Goal: Task Accomplishment & Management: Use online tool/utility

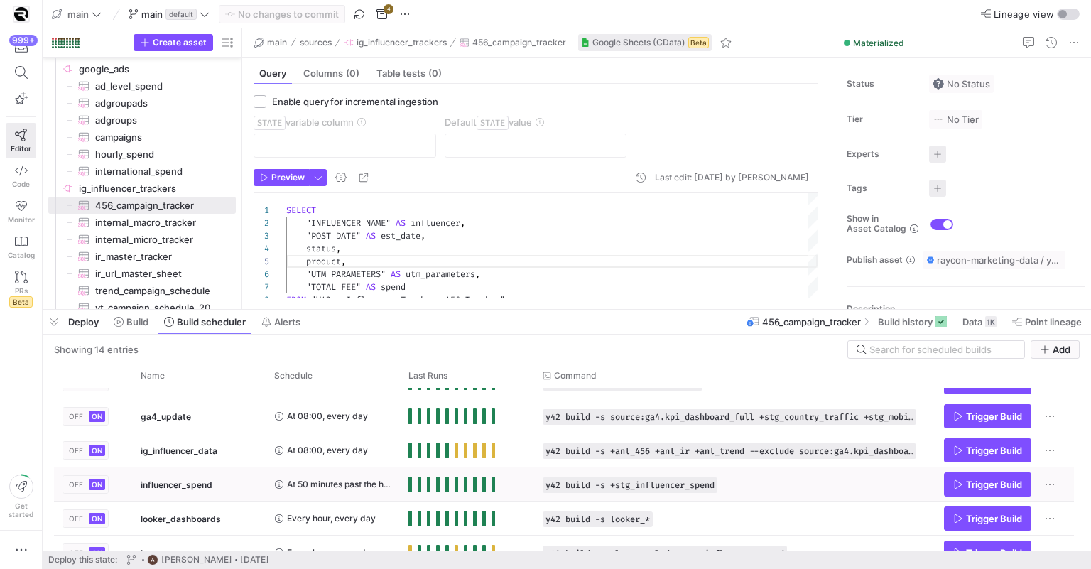
scroll to position [53, 0]
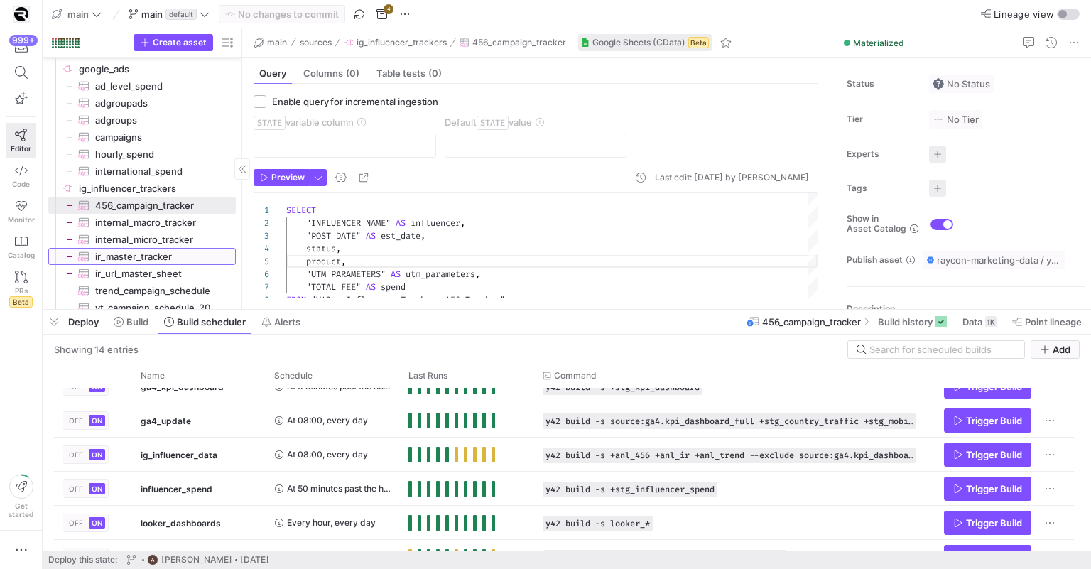
click at [179, 261] on span "ir_master_tracker​​​​​​​​​" at bounding box center [157, 257] width 124 height 16
type textarea "SELECT "Influencer Handle" AS influencer, "Product" AS product, status, "Est Da…"
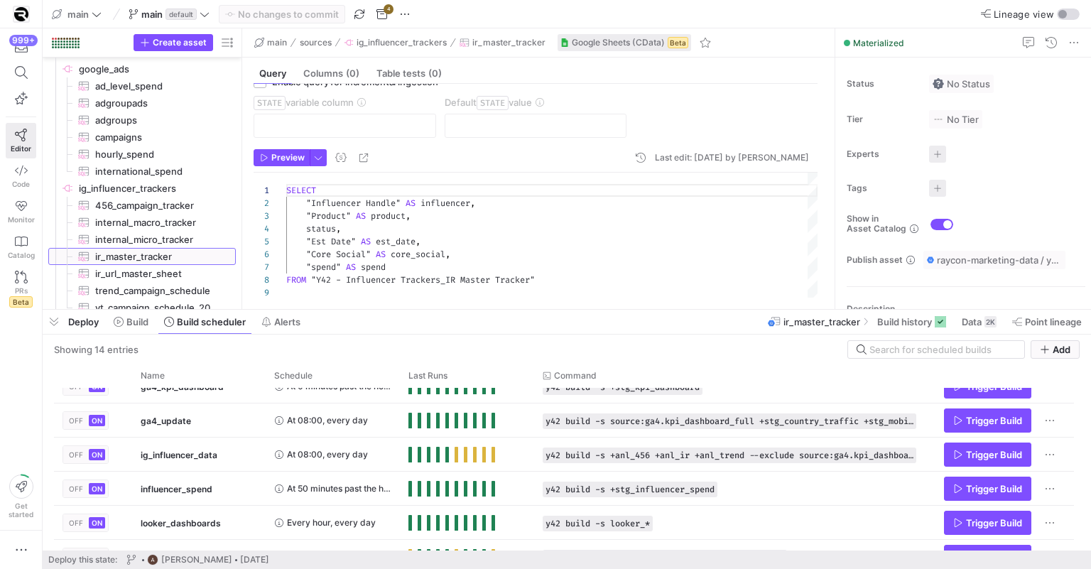
scroll to position [21, 0]
click at [962, 318] on span "Data" at bounding box center [972, 321] width 20 height 11
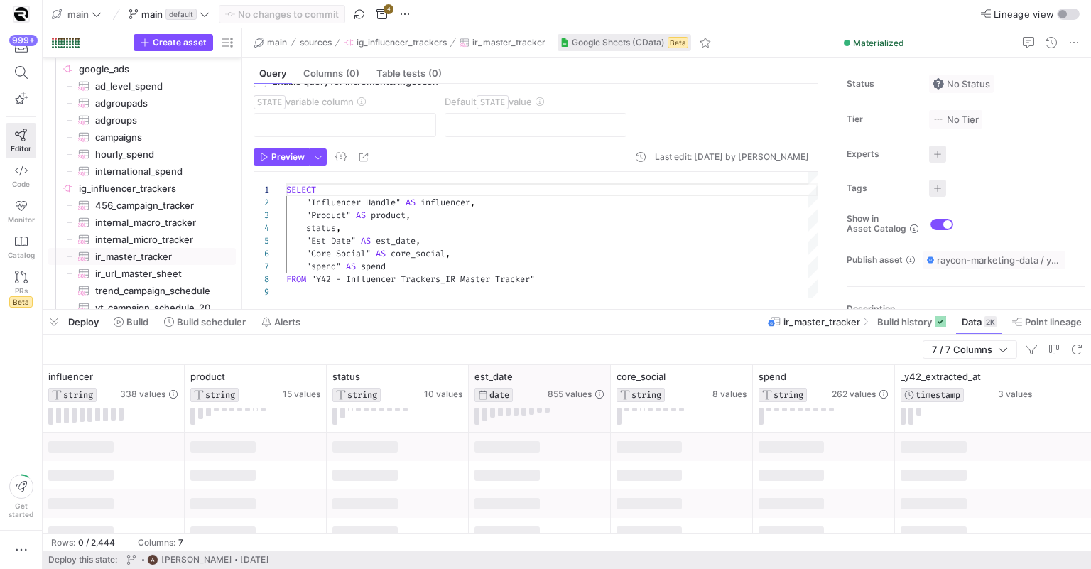
click at [582, 381] on icon at bounding box center [581, 376] width 11 height 11
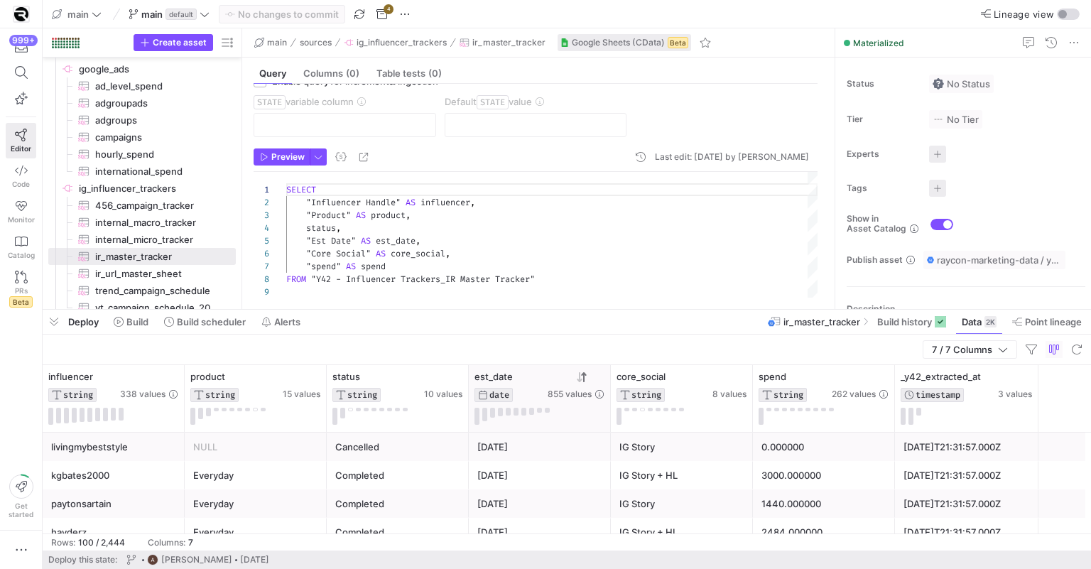
click at [582, 381] on icon at bounding box center [581, 376] width 11 height 11
click at [55, 320] on span "button" at bounding box center [54, 322] width 23 height 24
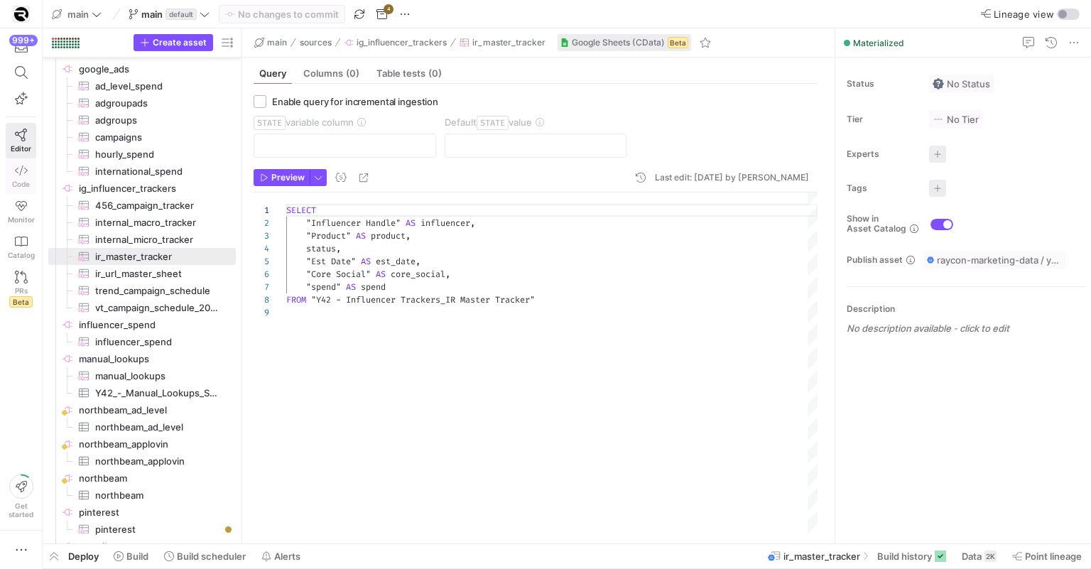
click at [23, 180] on span "Code" at bounding box center [21, 184] width 18 height 9
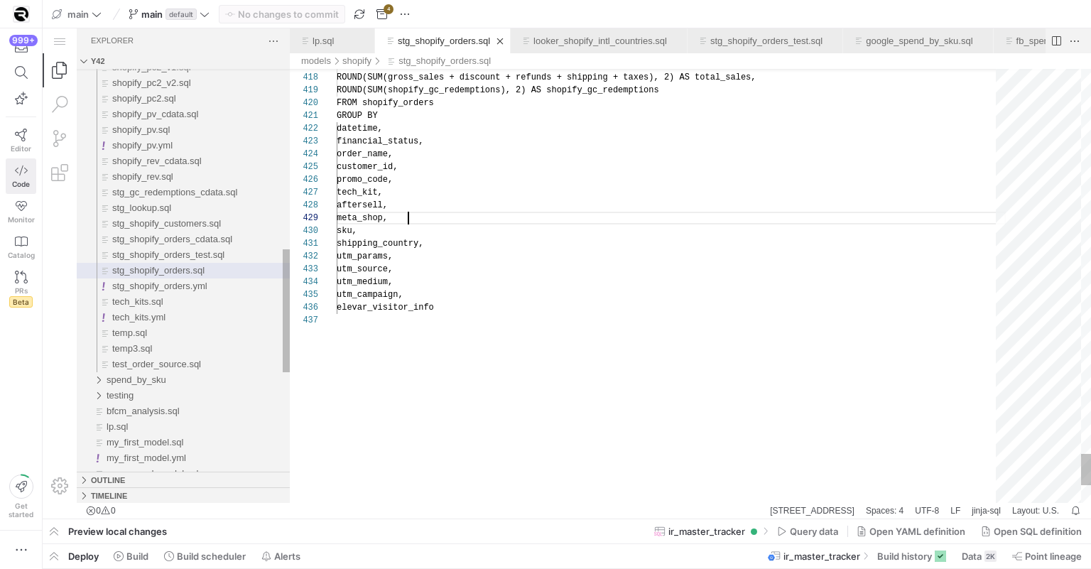
scroll to position [102, 72]
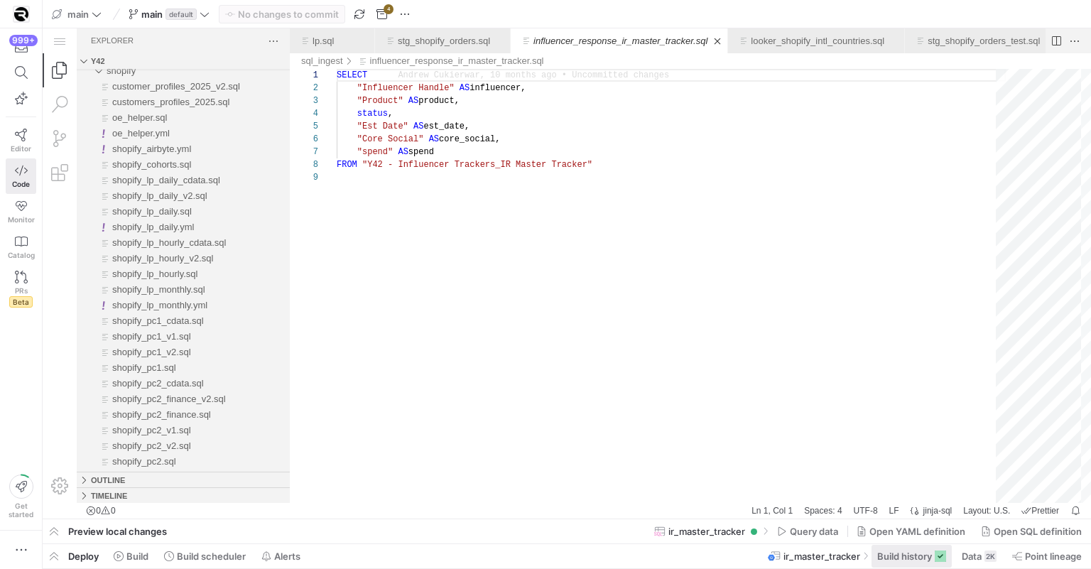
click at [898, 550] on span "Build history" at bounding box center [904, 555] width 55 height 11
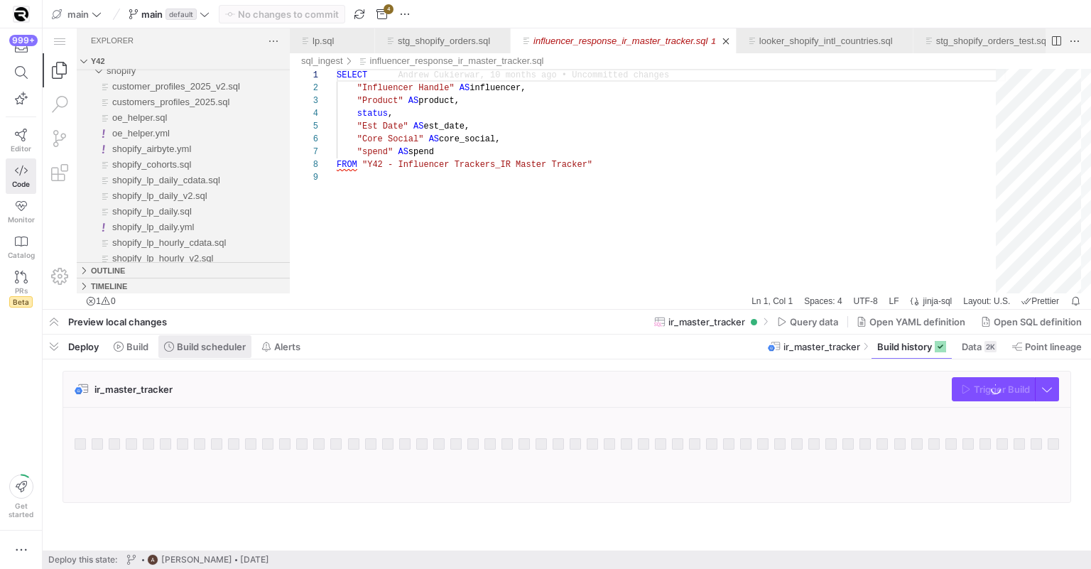
click at [217, 352] on span "Build scheduler" at bounding box center [211, 346] width 69 height 11
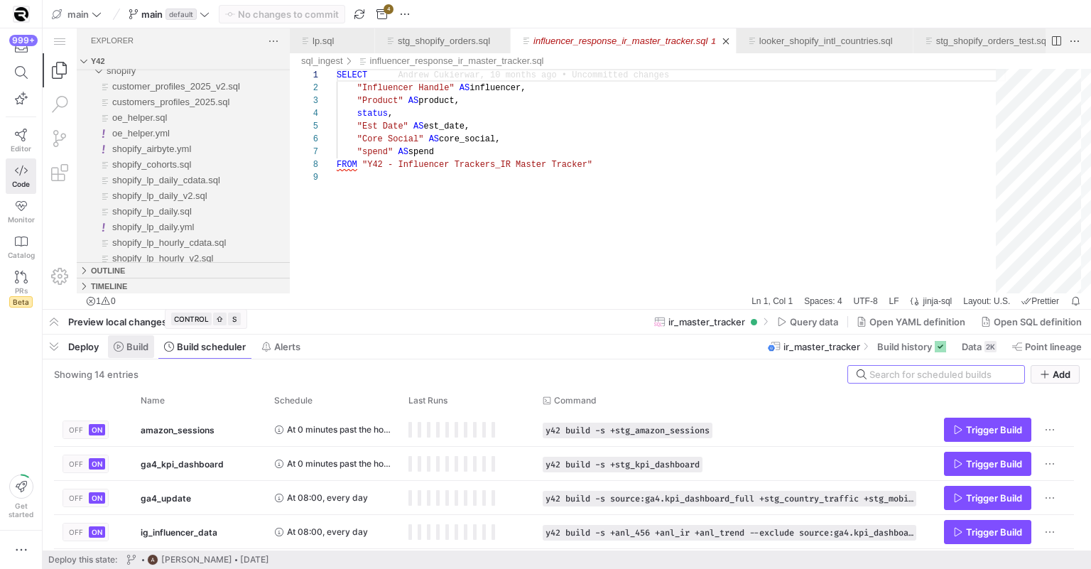
click at [140, 347] on span "Build" at bounding box center [137, 346] width 22 height 11
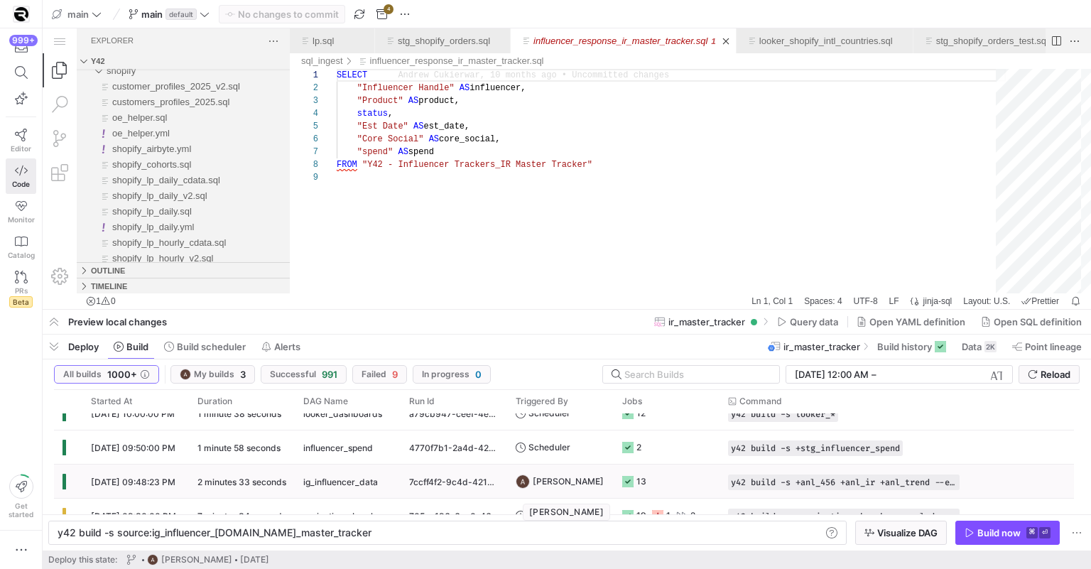
click at [590, 479] on span "[PERSON_NAME]" at bounding box center [568, 481] width 71 height 33
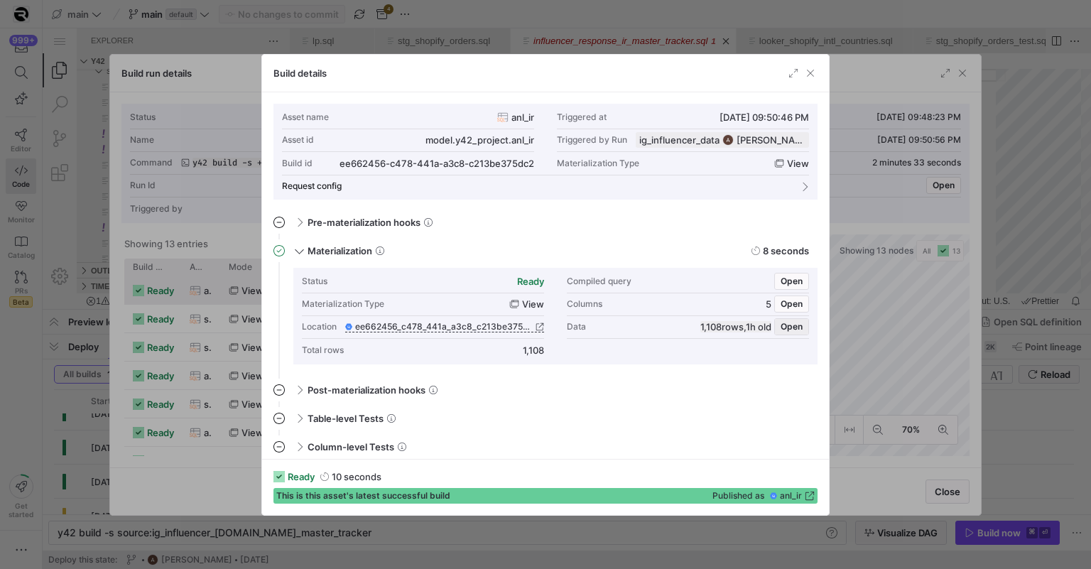
click at [794, 322] on span "Open" at bounding box center [792, 327] width 22 height 10
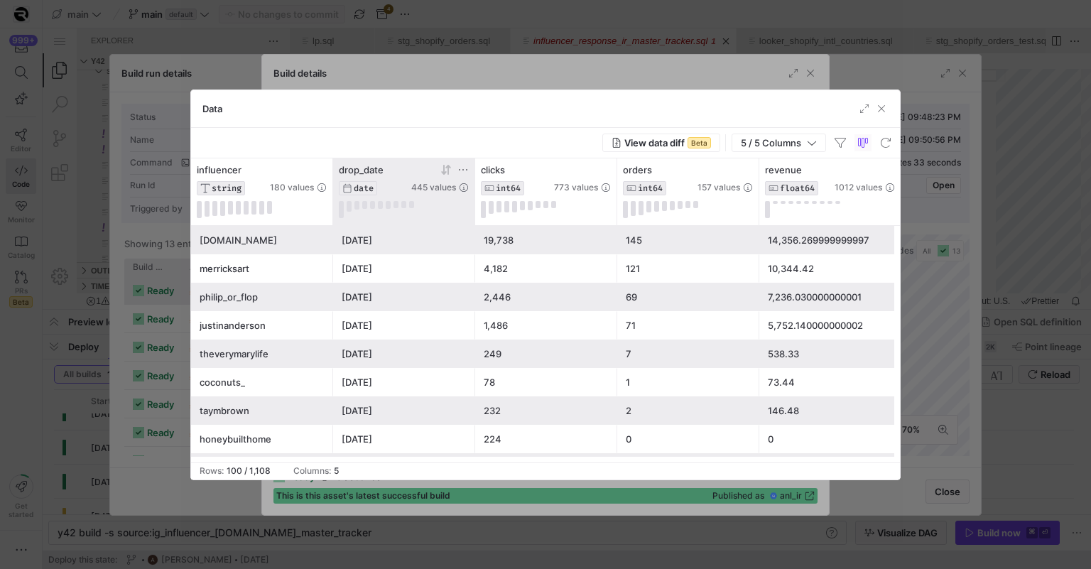
click at [445, 173] on icon at bounding box center [443, 170] width 5 height 10
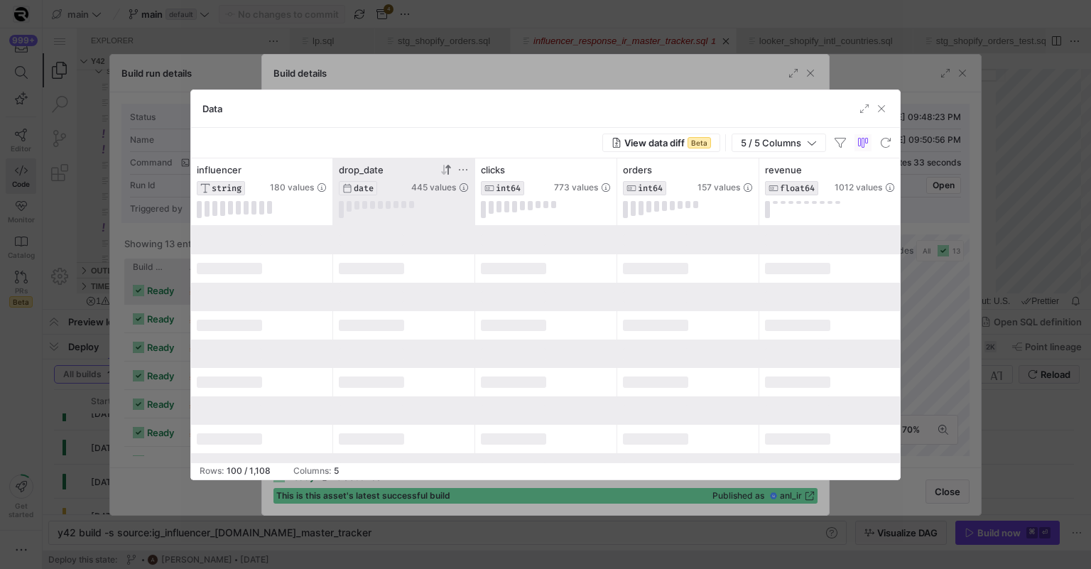
click at [441, 173] on icon at bounding box center [445, 169] width 11 height 11
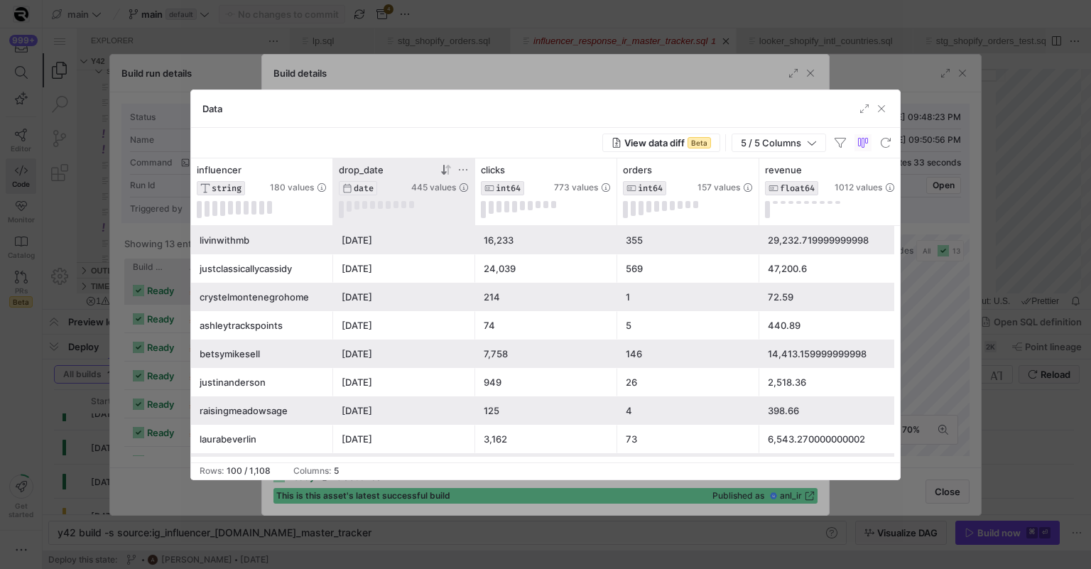
click at [495, 50] on div at bounding box center [545, 284] width 1091 height 569
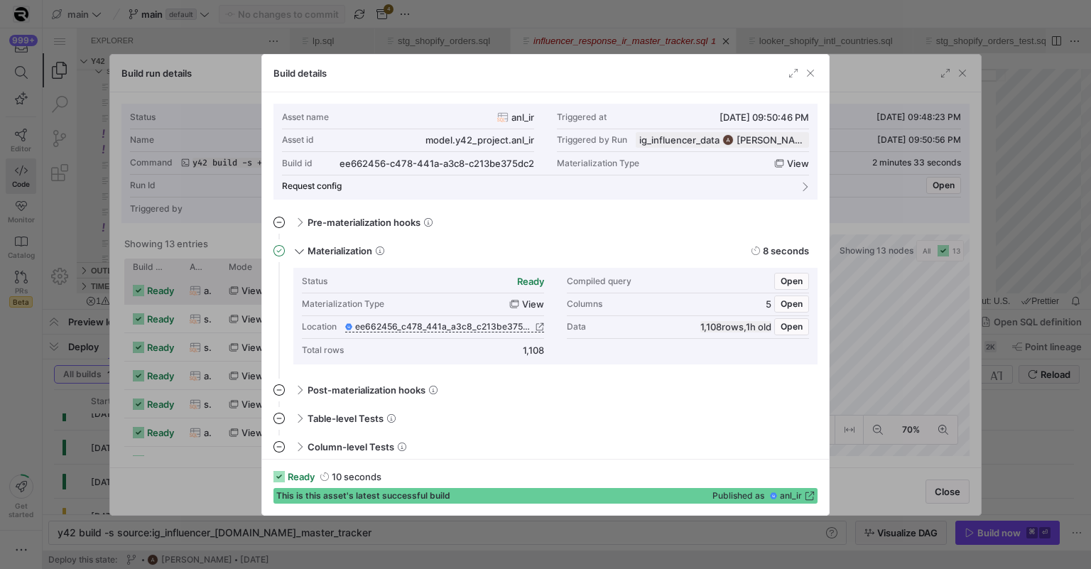
click at [866, 210] on div at bounding box center [545, 284] width 1091 height 569
click at [796, 330] on span "Open" at bounding box center [792, 327] width 22 height 10
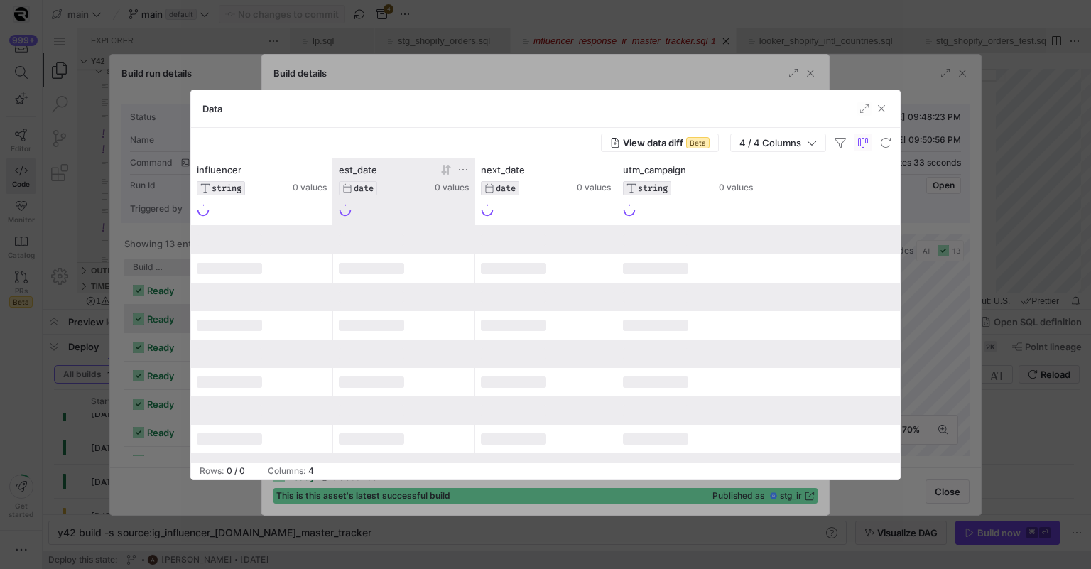
click at [446, 171] on icon at bounding box center [445, 169] width 11 height 11
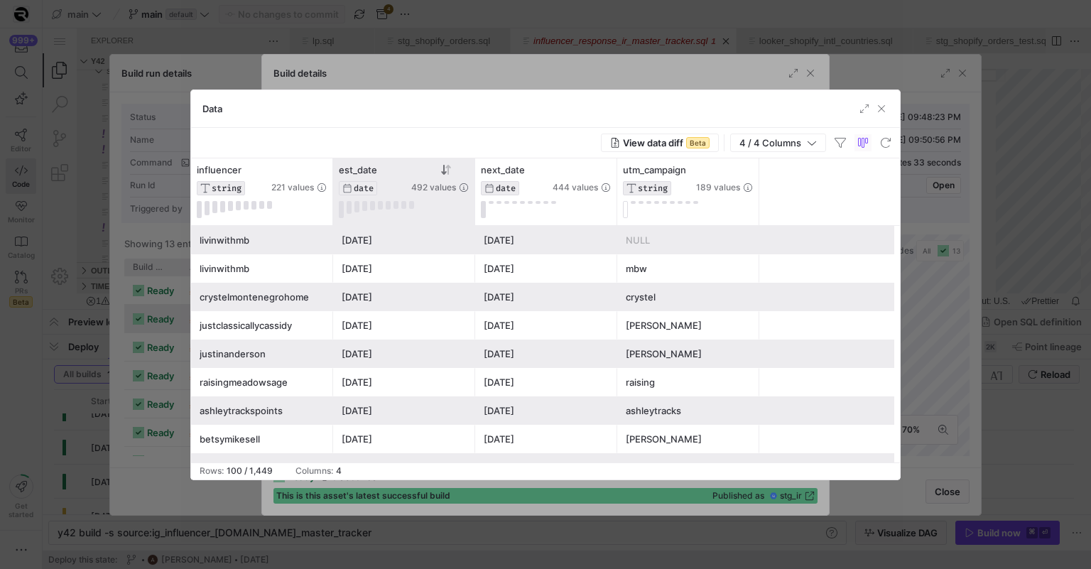
click at [334, 91] on div "Data" at bounding box center [545, 109] width 709 height 38
click at [323, 72] on div at bounding box center [545, 284] width 1091 height 569
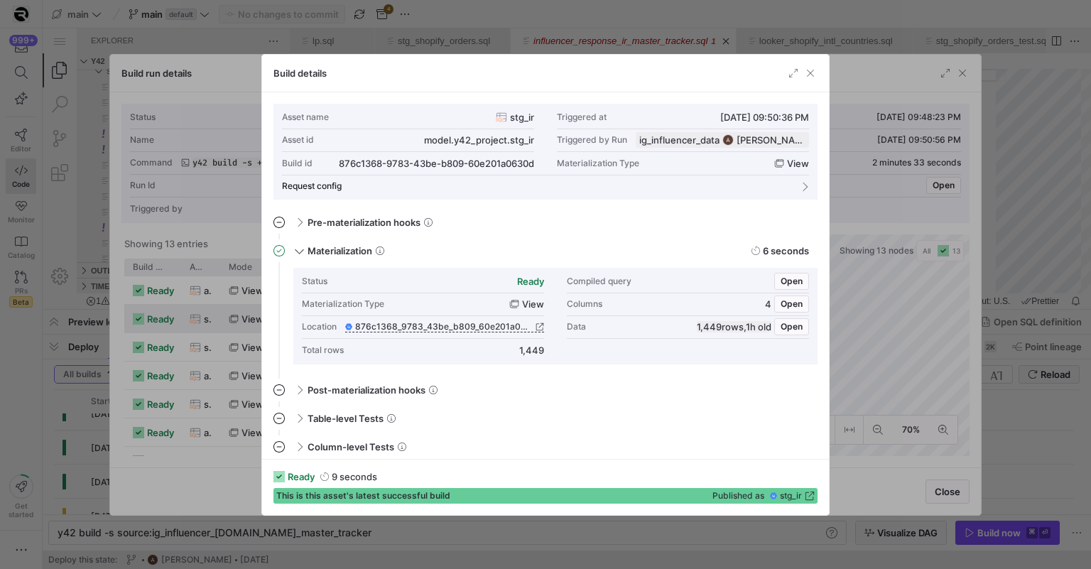
click at [226, 123] on div at bounding box center [545, 284] width 1091 height 569
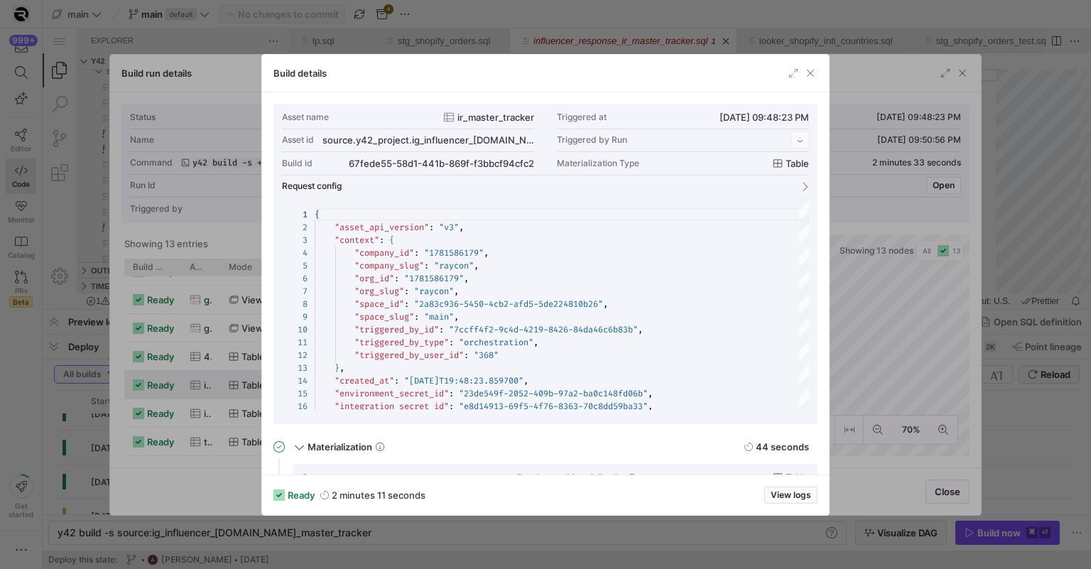
scroll to position [128, 0]
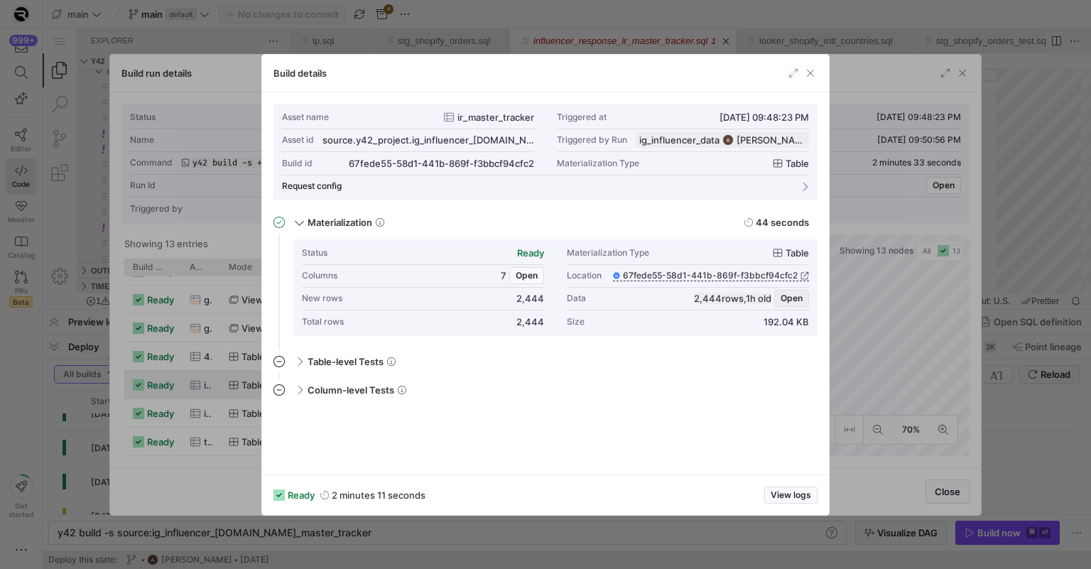
click at [793, 300] on span "Open" at bounding box center [792, 298] width 22 height 10
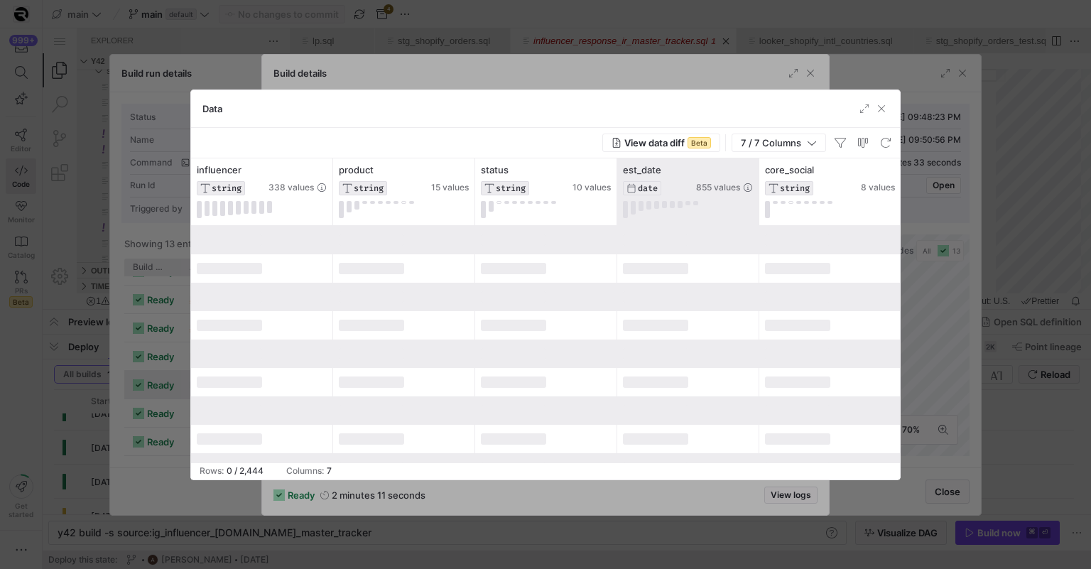
click at [725, 170] on div at bounding box center [724, 170] width 57 height 12
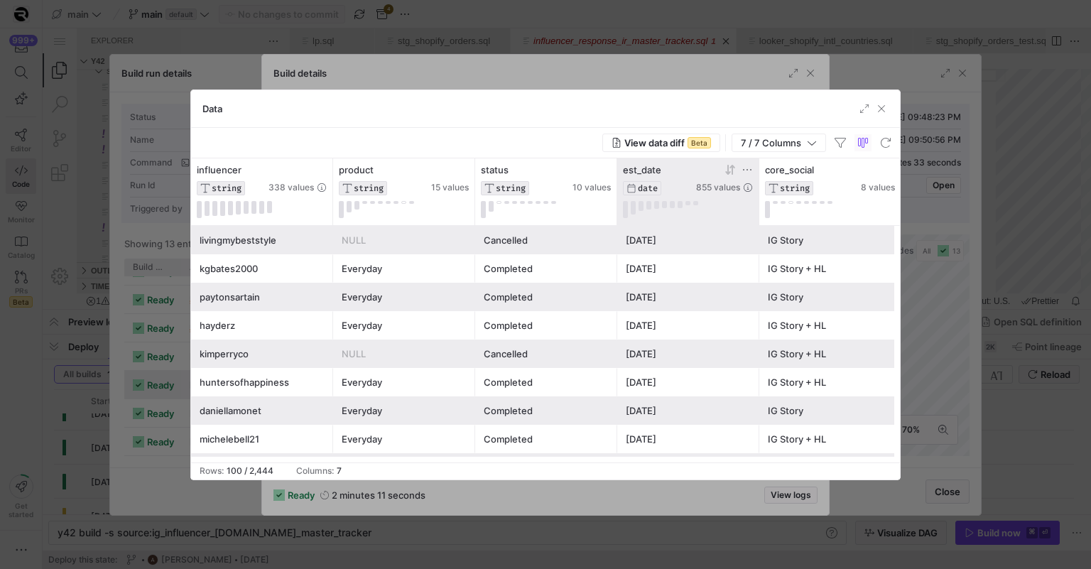
click at [727, 170] on icon at bounding box center [727, 170] width 5 height 10
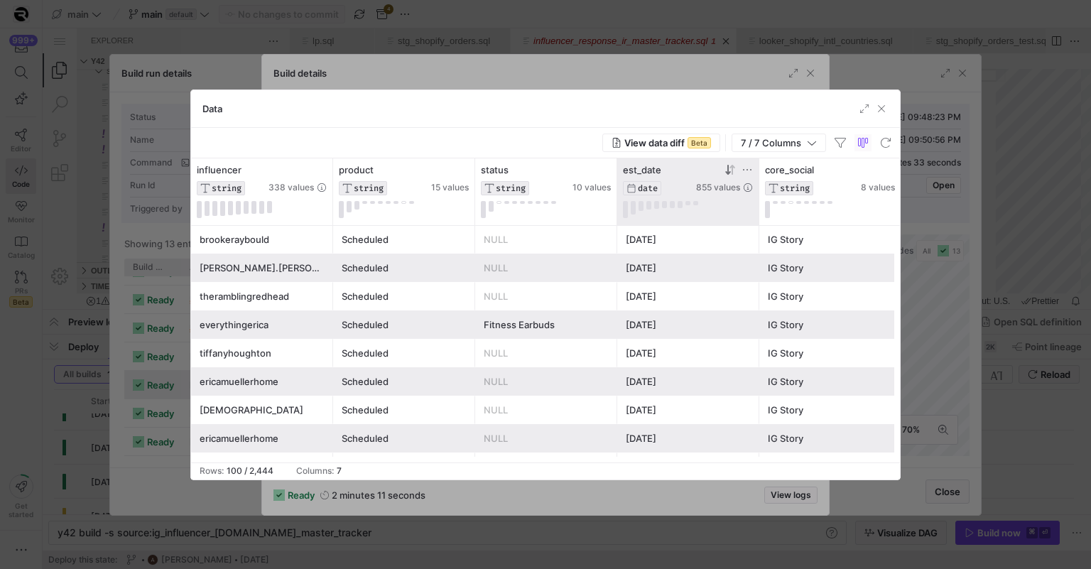
scroll to position [2639, 0]
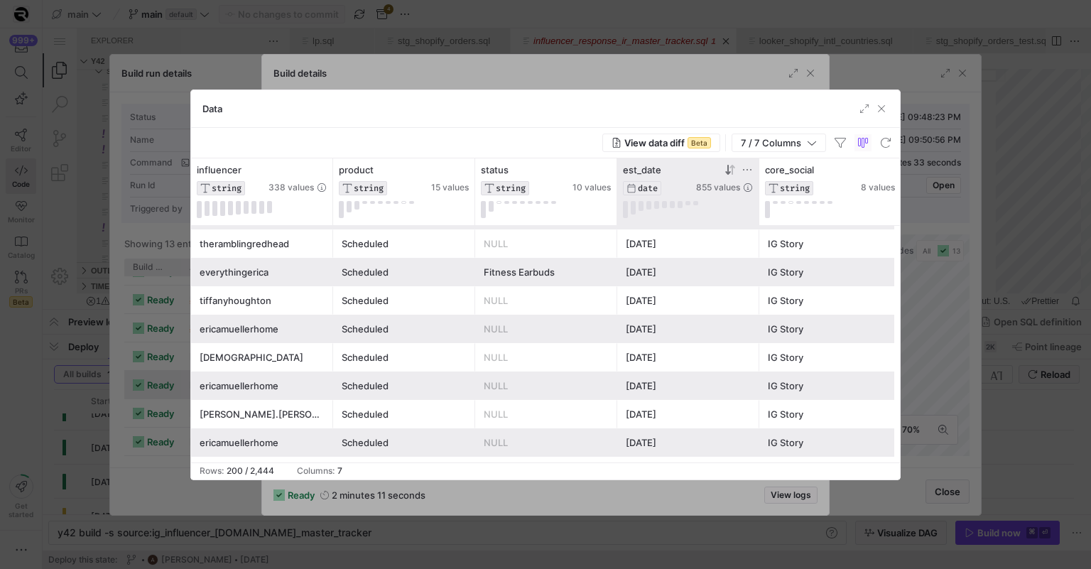
click at [925, 261] on div at bounding box center [545, 284] width 1091 height 569
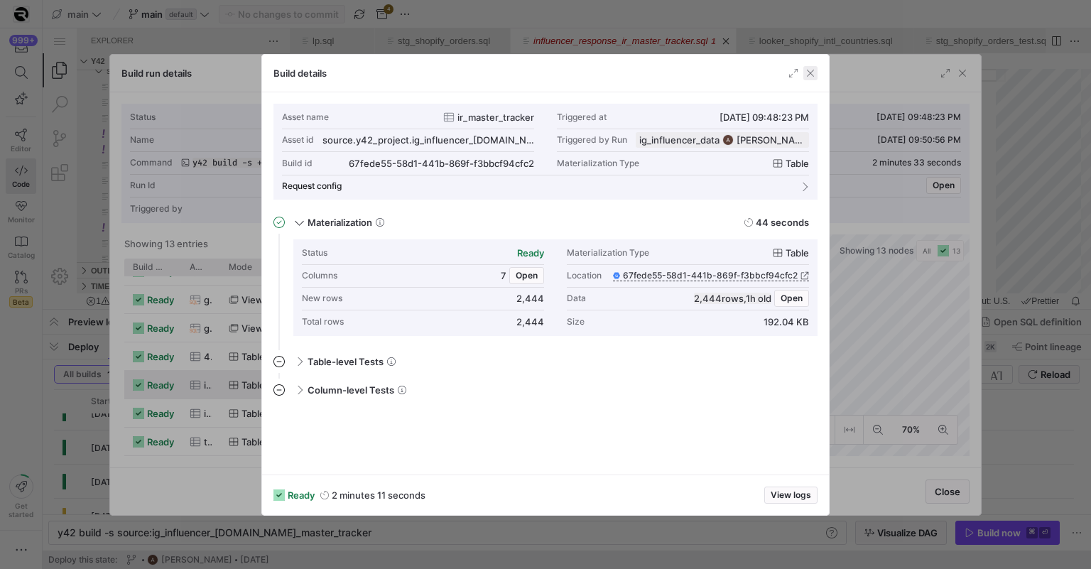
click at [817, 69] on span "button" at bounding box center [810, 73] width 14 height 14
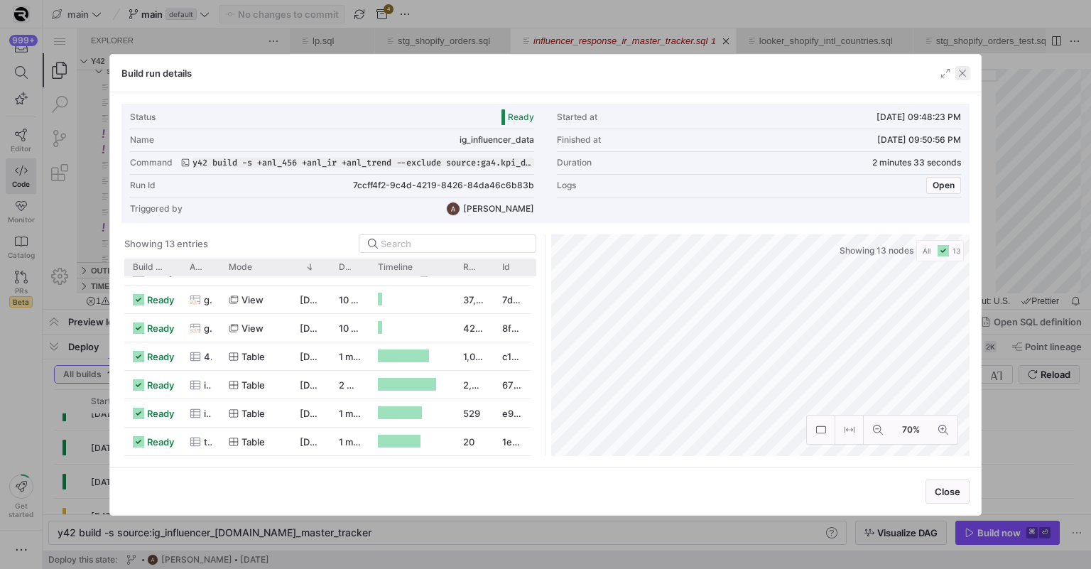
click at [965, 73] on span "button" at bounding box center [962, 73] width 14 height 14
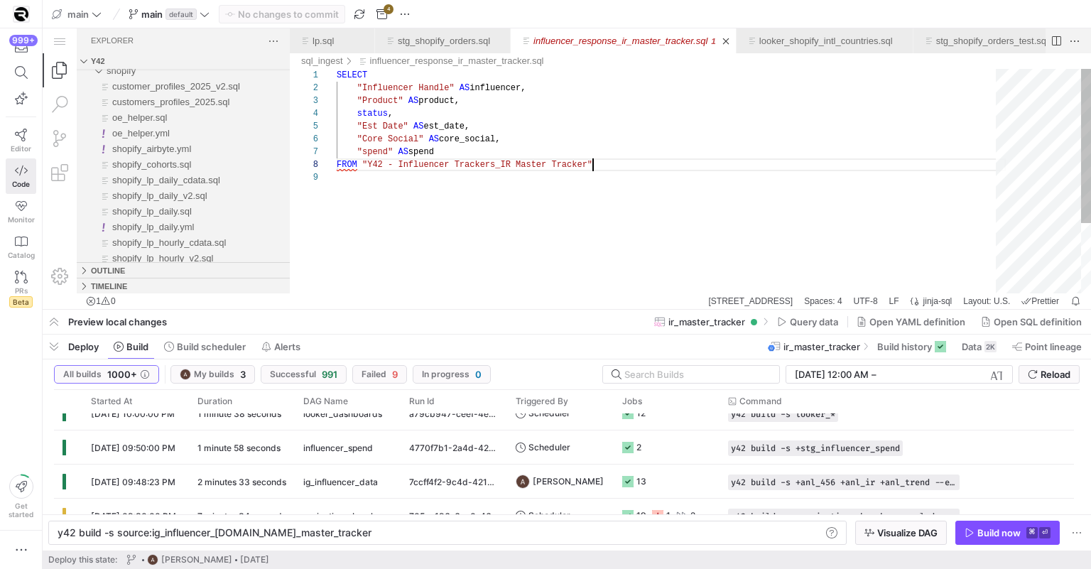
scroll to position [89, 256]
click at [617, 164] on div "SELECT "Influencer Handle" AS influencer, "Product" AS product, status , "Est D…" at bounding box center [671, 232] width 669 height 327
click at [686, 224] on div "SELECT "Influencer Handle" AS influencer, "Product" AS product, status , "Est D…" at bounding box center [671, 232] width 669 height 327
click at [223, 351] on span "Build scheduler" at bounding box center [211, 346] width 69 height 11
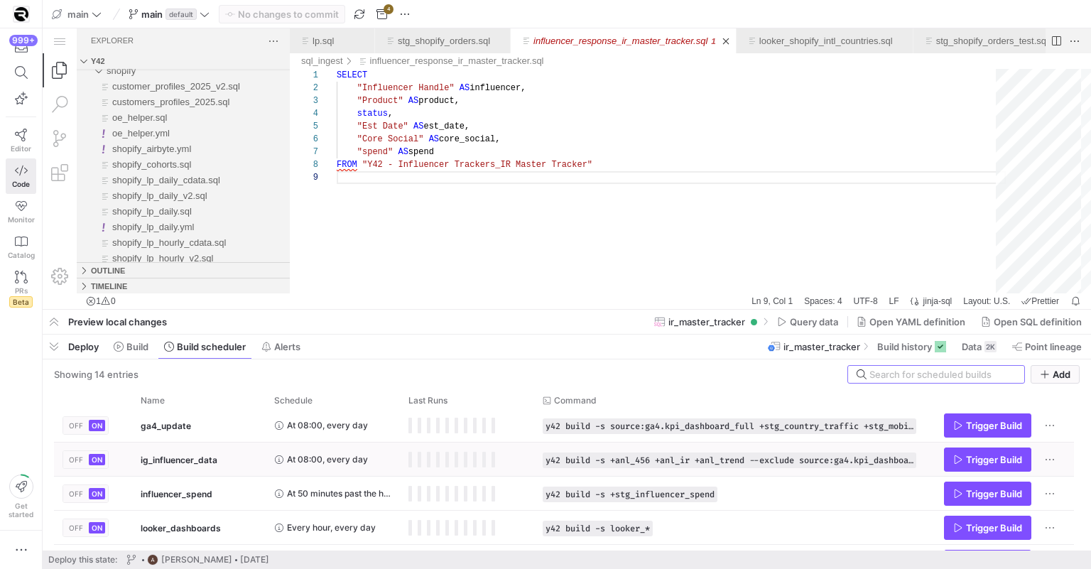
scroll to position [75, 0]
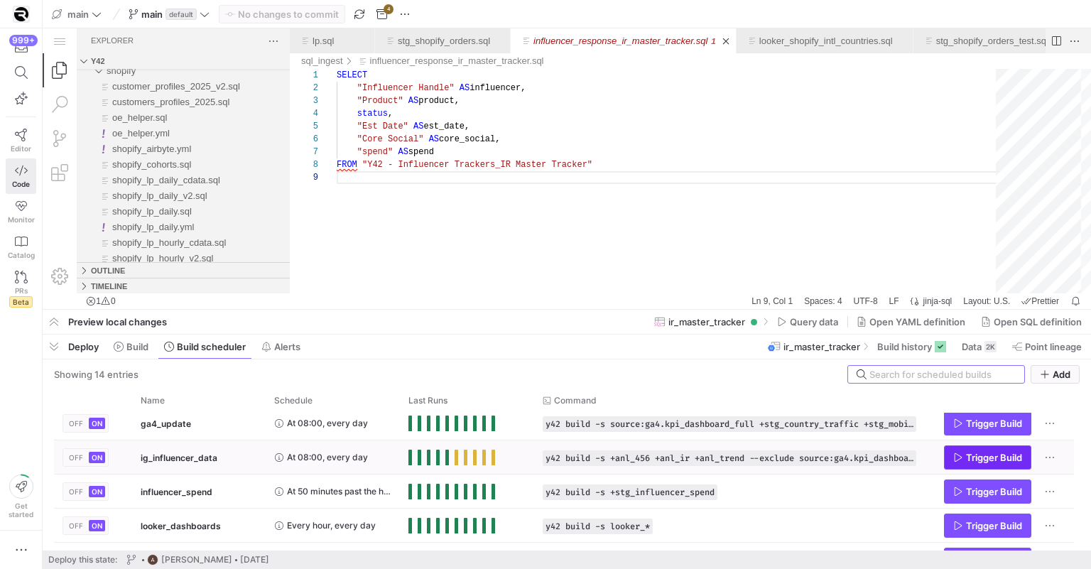
click at [969, 459] on span "Trigger Build" at bounding box center [994, 457] width 56 height 11
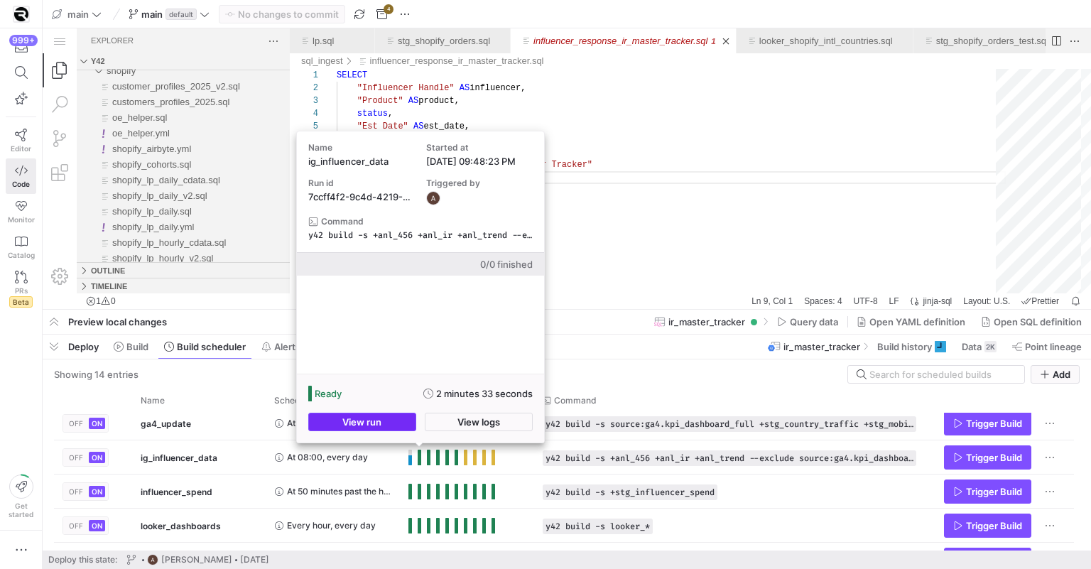
click at [386, 418] on span "button" at bounding box center [362, 421] width 107 height 17
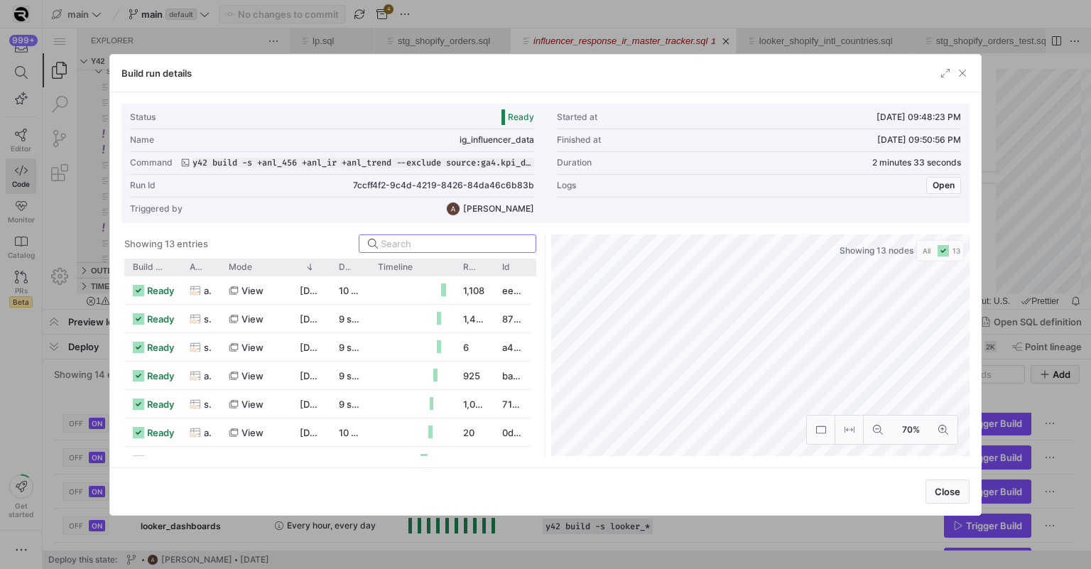
click at [1051, 211] on div at bounding box center [545, 284] width 1091 height 569
